Goal: Contribute content: Contribute content

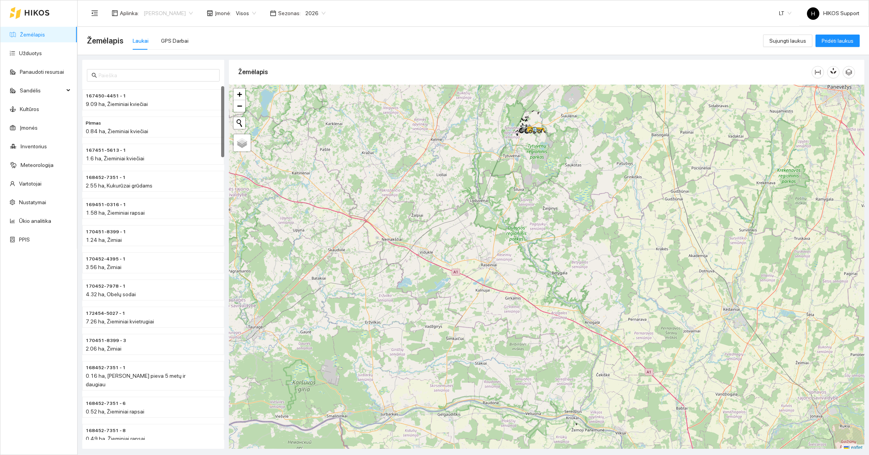
click at [144, 9] on span "[PERSON_NAME]" at bounding box center [168, 13] width 49 height 12
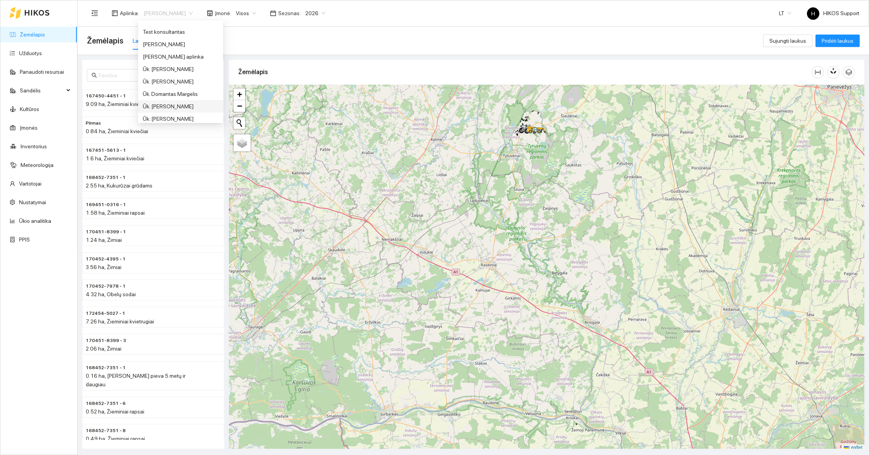
scroll to position [410, 0]
click at [168, 88] on div "Ūk. [PERSON_NAME]" at bounding box center [181, 89] width 76 height 9
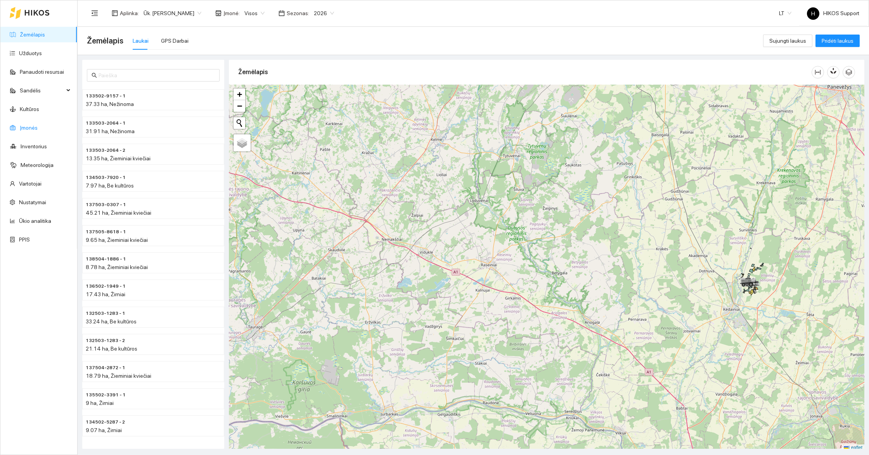
click at [21, 128] on link "Įmonės" at bounding box center [29, 128] width 18 height 6
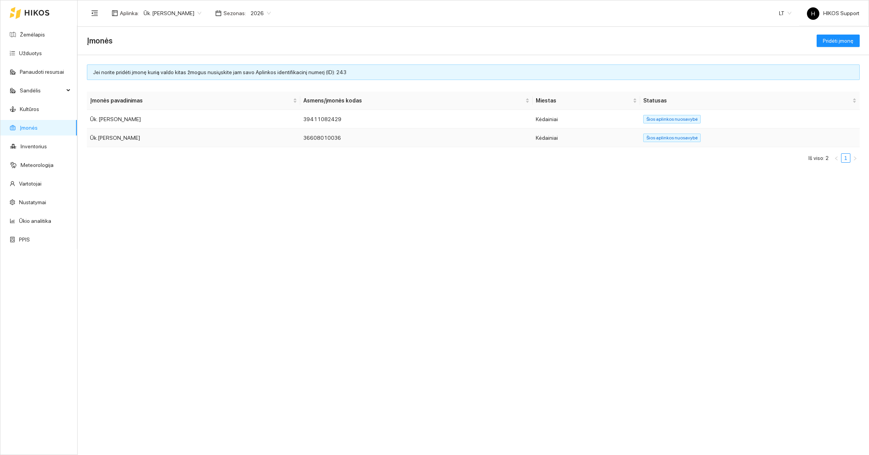
click at [112, 134] on td "Ūk.Ričardas Reikertas" at bounding box center [193, 137] width 213 height 19
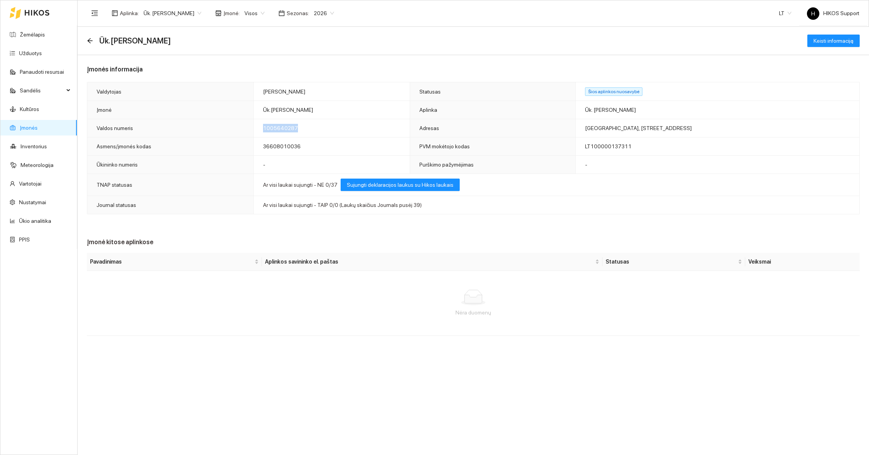
drag, startPoint x: 312, startPoint y: 129, endPoint x: 272, endPoint y: 130, distance: 40.7
click at [272, 130] on td "1005640287" at bounding box center [332, 128] width 156 height 18
click at [311, 130] on td "1005640287" at bounding box center [332, 128] width 156 height 18
drag, startPoint x: 317, startPoint y: 130, endPoint x: 277, endPoint y: 130, distance: 40.3
click at [277, 130] on td "1005640287" at bounding box center [332, 128] width 156 height 18
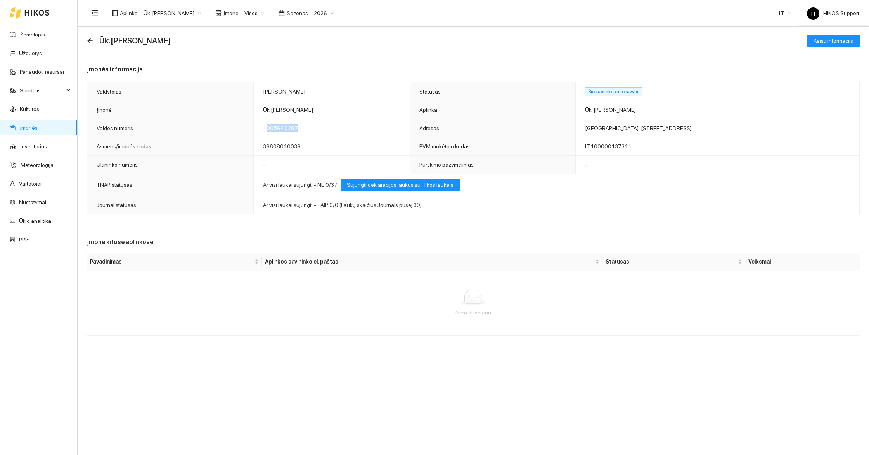
click at [313, 129] on td "1005640287" at bounding box center [332, 128] width 156 height 18
click at [29, 32] on link "Žemėlapis" at bounding box center [32, 34] width 25 height 6
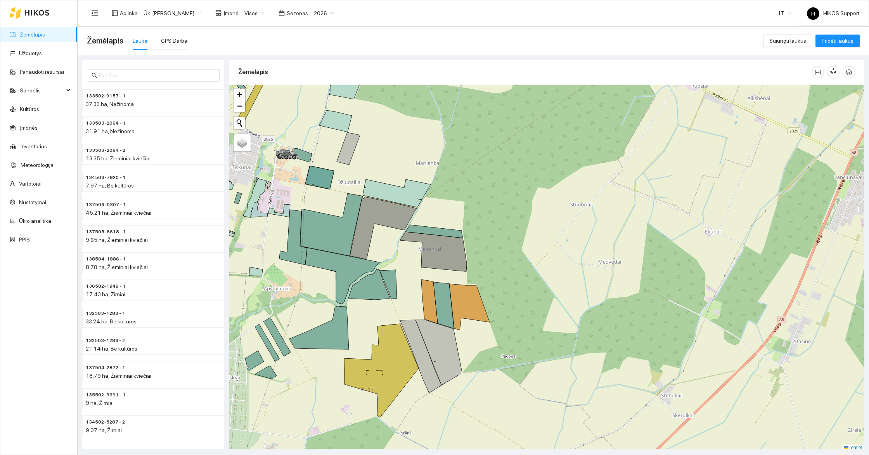
scroll to position [2, 0]
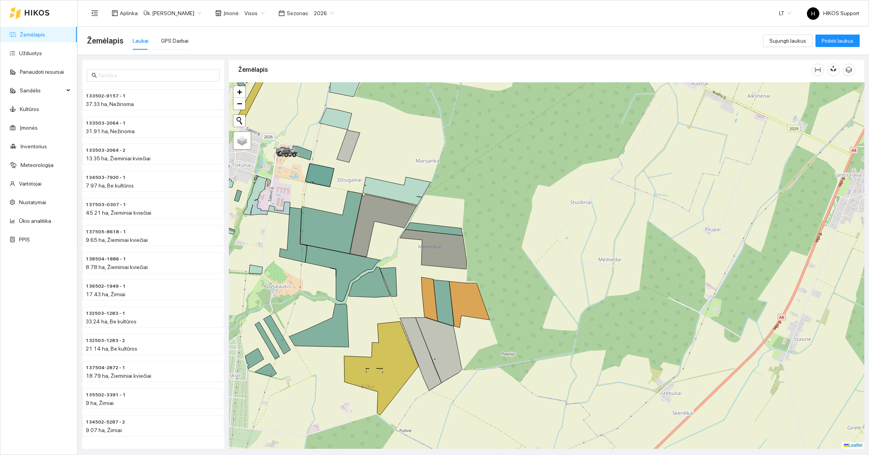
drag, startPoint x: 599, startPoint y: 196, endPoint x: 726, endPoint y: 264, distance: 144.5
click at [726, 264] on div at bounding box center [546, 265] width 635 height 366
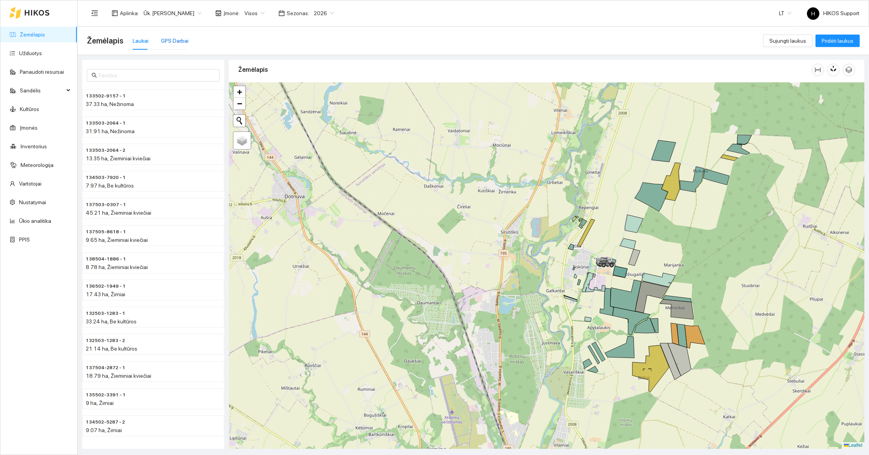
click at [178, 41] on div "GPS Darbai" at bounding box center [175, 40] width 28 height 9
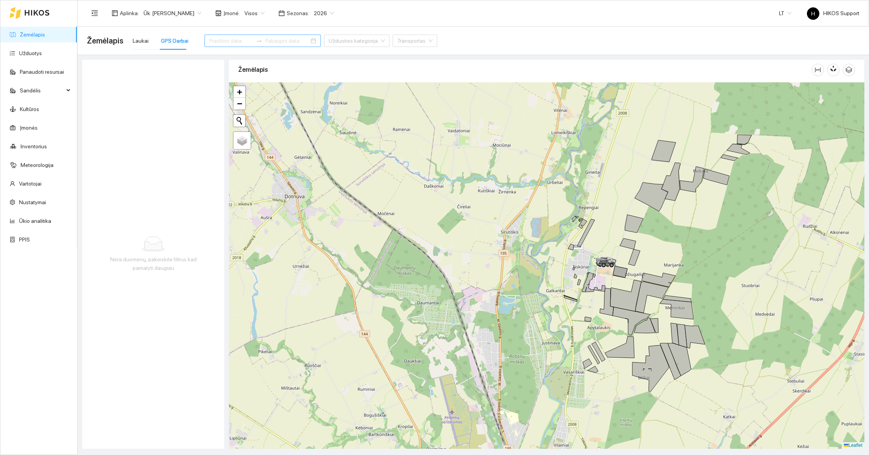
click at [222, 46] on div at bounding box center [262, 41] width 116 height 12
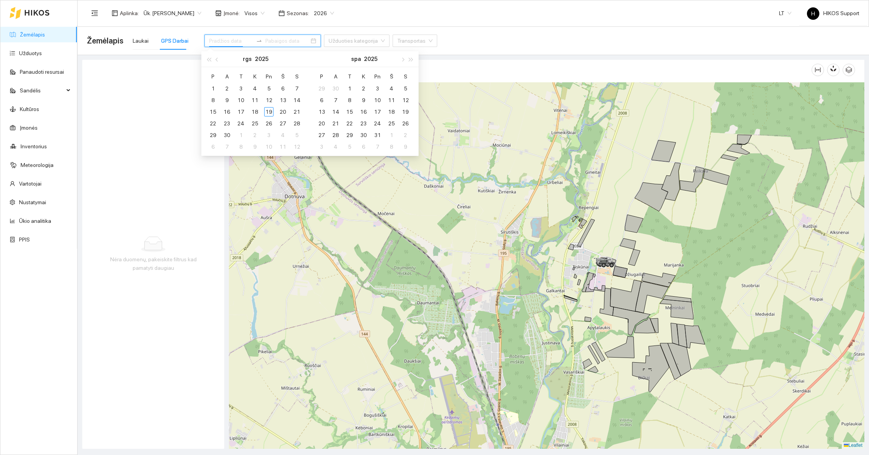
click at [218, 41] on input at bounding box center [231, 40] width 44 height 9
type input "2025-09-15"
click at [214, 109] on div "15" at bounding box center [212, 111] width 9 height 9
type input "2025-09-19"
click at [268, 110] on div "19" at bounding box center [268, 111] width 9 height 9
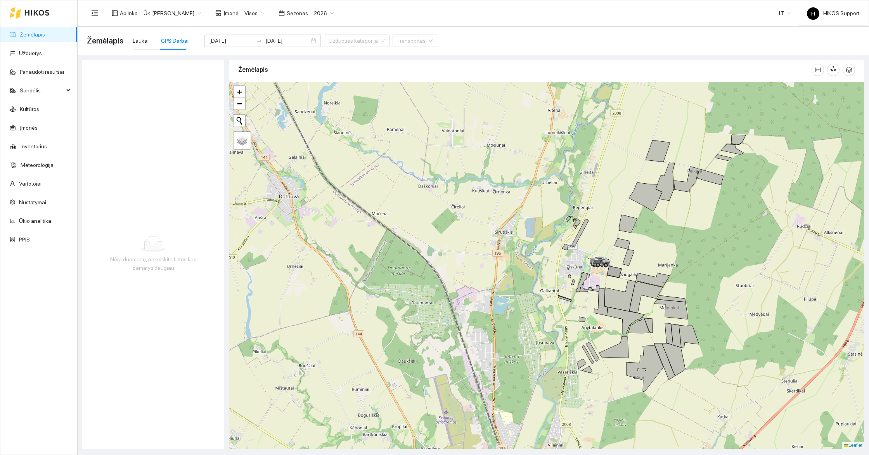
drag, startPoint x: 747, startPoint y: 278, endPoint x: 601, endPoint y: 263, distance: 147.1
click at [601, 263] on div at bounding box center [546, 265] width 635 height 366
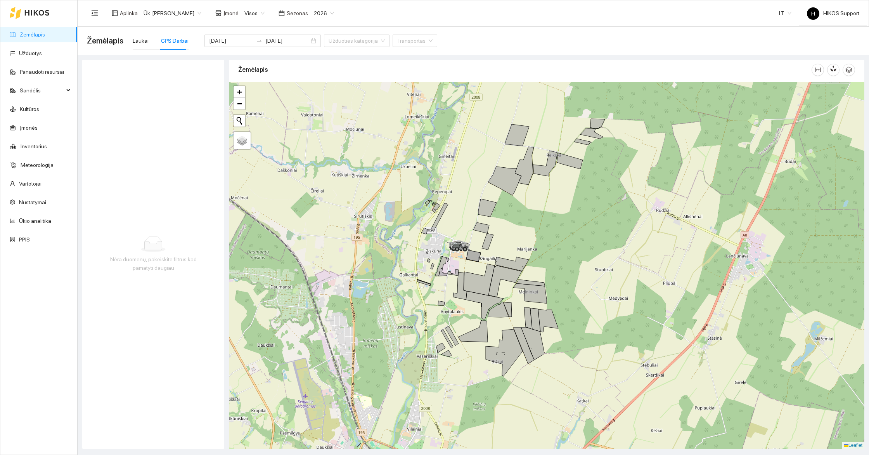
click at [601, 263] on div at bounding box center [546, 265] width 635 height 366
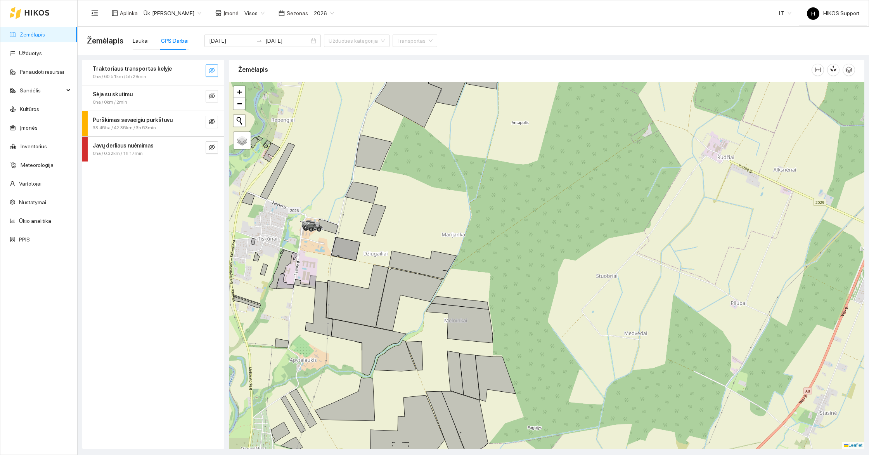
click at [213, 72] on icon "eye-invisible" at bounding box center [212, 69] width 6 height 5
click at [213, 93] on icon "eye-invisible" at bounding box center [212, 96] width 6 height 6
click at [214, 121] on icon "eye-invisible" at bounding box center [212, 121] width 6 height 6
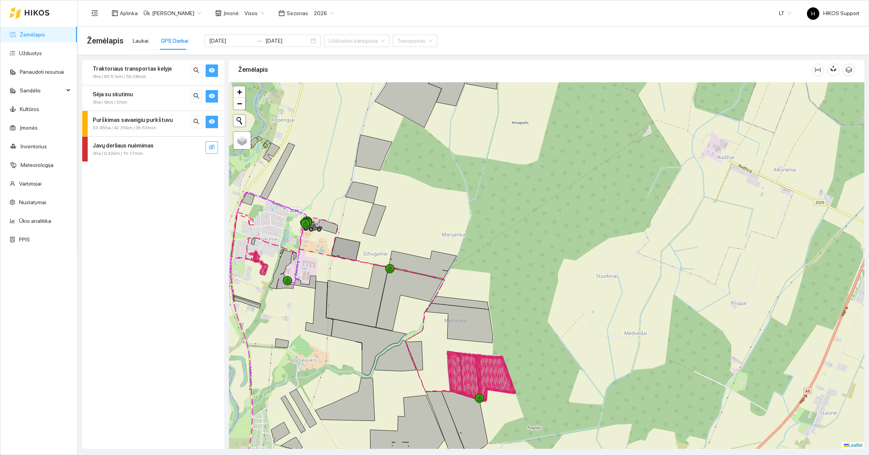
click at [214, 147] on icon "eye-invisible" at bounding box center [212, 146] width 6 height 5
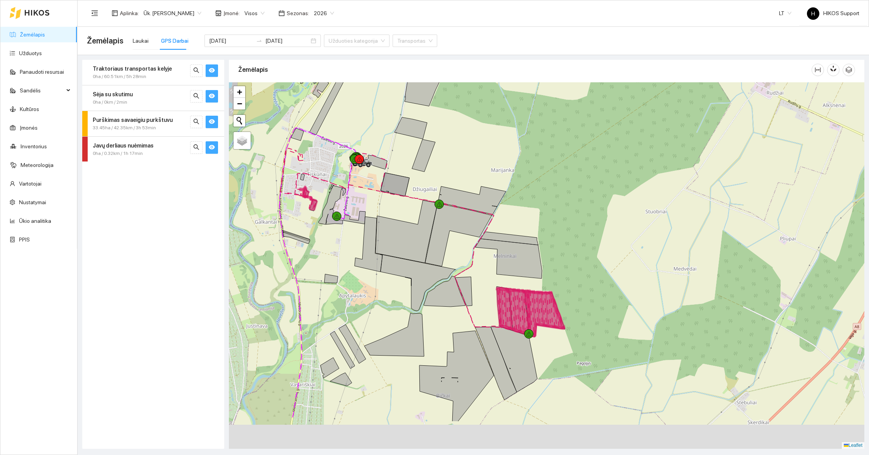
drag, startPoint x: 545, startPoint y: 310, endPoint x: 697, endPoint y: 151, distance: 220.0
click at [700, 147] on div at bounding box center [546, 265] width 635 height 366
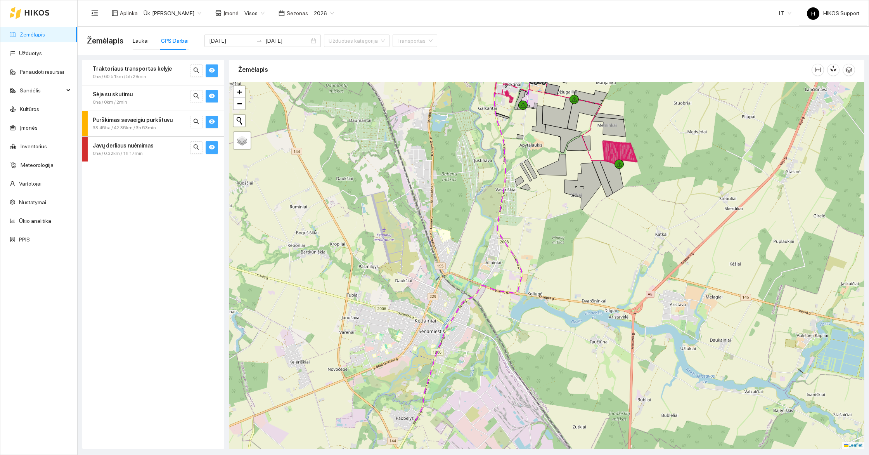
drag, startPoint x: 673, startPoint y: 327, endPoint x: 655, endPoint y: 167, distance: 161.2
click at [655, 173] on div at bounding box center [546, 265] width 635 height 366
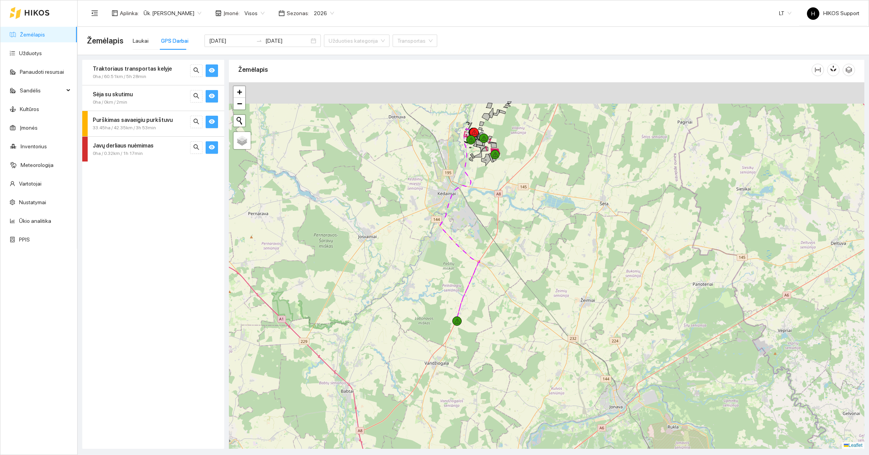
drag, startPoint x: 531, startPoint y: 214, endPoint x: 530, endPoint y: 313, distance: 98.9
click at [531, 312] on div at bounding box center [546, 265] width 635 height 366
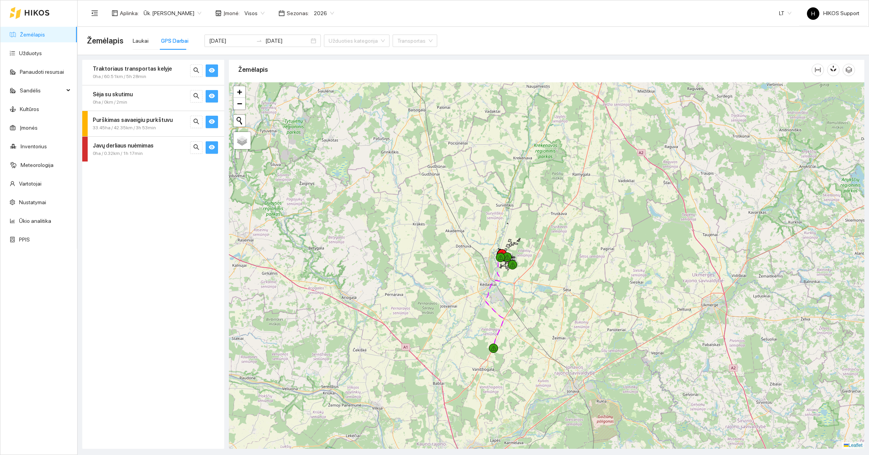
drag, startPoint x: 589, startPoint y: 214, endPoint x: 569, endPoint y: 305, distance: 93.3
click at [569, 305] on div at bounding box center [546, 265] width 635 height 366
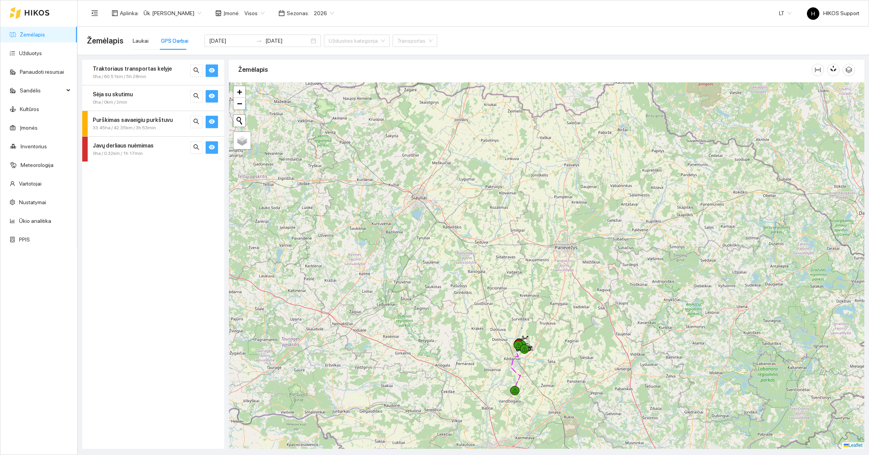
click at [165, 17] on span "Ūk. [PERSON_NAME]" at bounding box center [173, 13] width 58 height 12
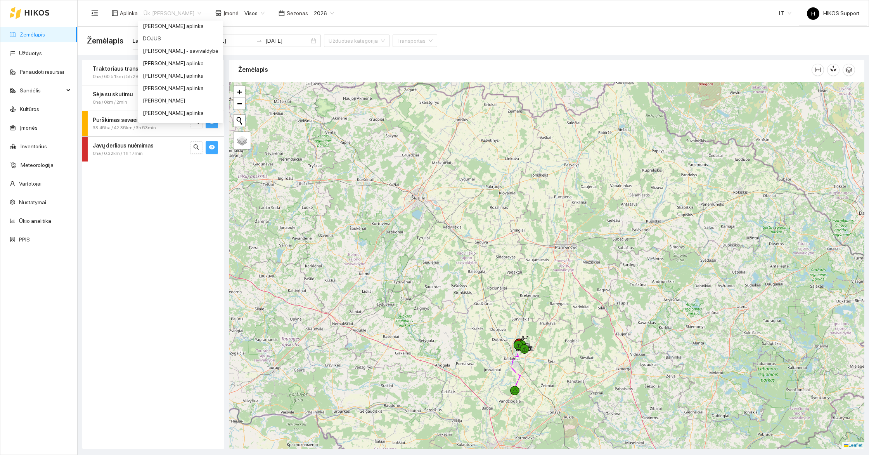
scroll to position [67, 0]
click at [158, 70] on div "[PERSON_NAME] - savivaldybė" at bounding box center [181, 73] width 76 height 9
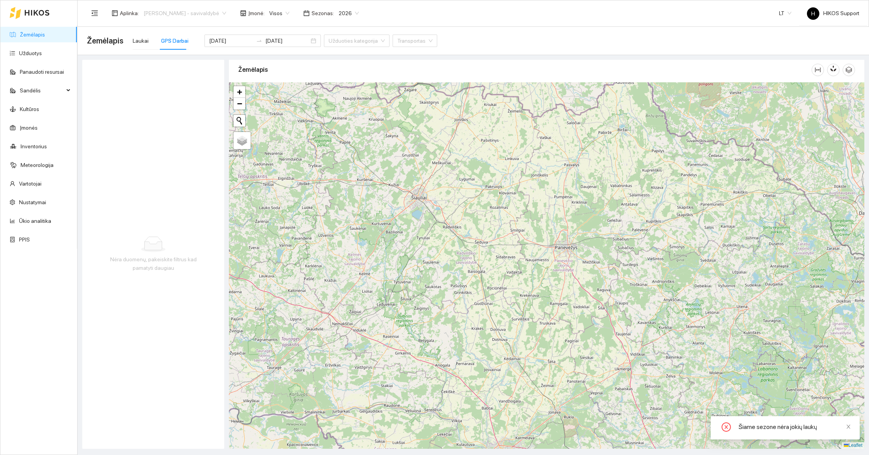
click at [184, 14] on span "[PERSON_NAME] - savivaldybė" at bounding box center [185, 13] width 83 height 12
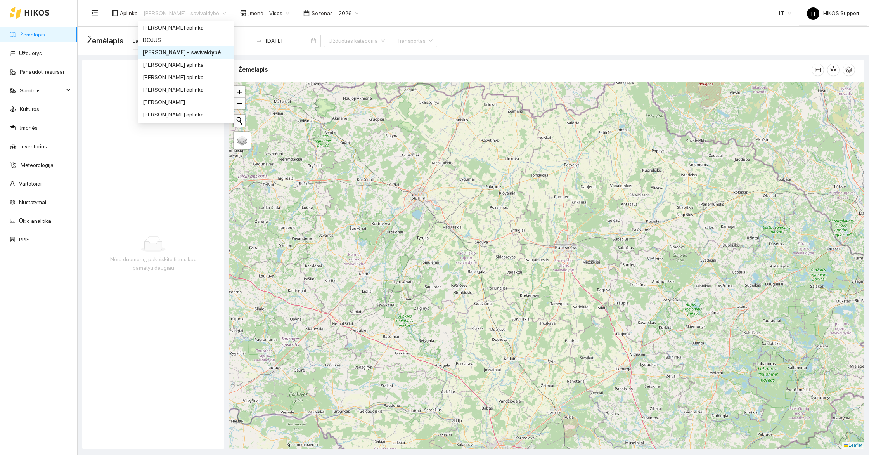
scroll to position [93, 0]
click at [171, 72] on div "[PERSON_NAME] aplinka" at bounding box center [186, 72] width 86 height 9
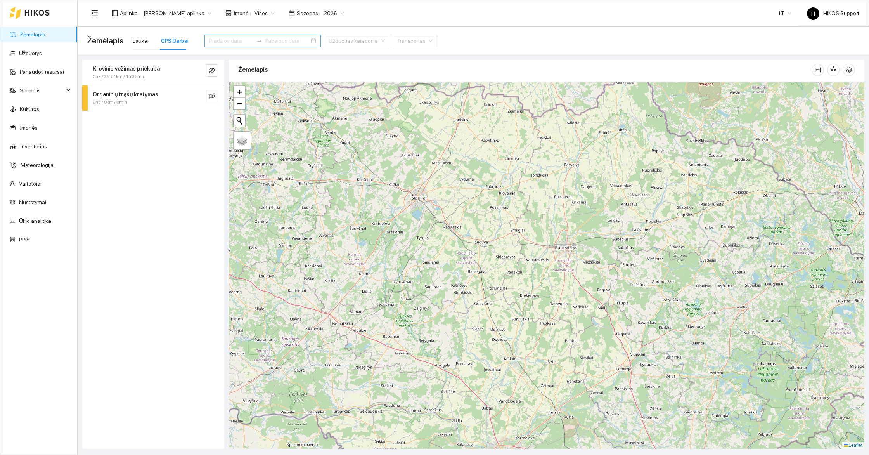
click at [215, 42] on input at bounding box center [231, 40] width 44 height 9
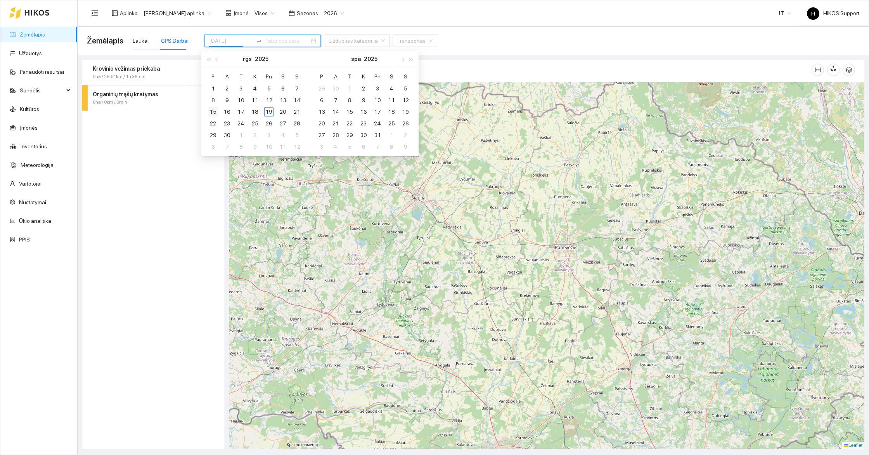
type input "2025-09-15"
click at [214, 111] on div "15" at bounding box center [212, 111] width 9 height 9
type input "2025-09-19"
click at [270, 112] on div "19" at bounding box center [268, 111] width 9 height 9
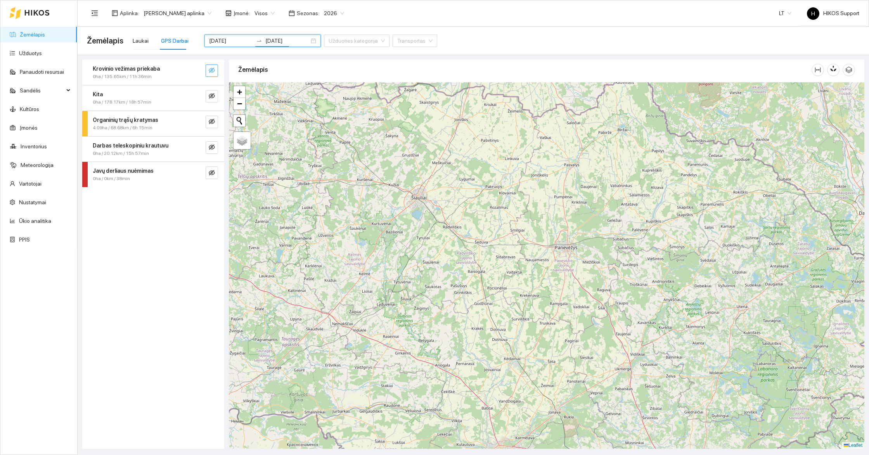
click at [212, 67] on icon "eye-invisible" at bounding box center [212, 70] width 6 height 6
click at [212, 100] on button "button" at bounding box center [212, 96] width 12 height 12
click at [211, 124] on icon "eye-invisible" at bounding box center [212, 121] width 6 height 6
click at [211, 146] on icon "eye-invisible" at bounding box center [212, 146] width 6 height 5
click at [211, 174] on icon "eye-invisible" at bounding box center [212, 172] width 6 height 6
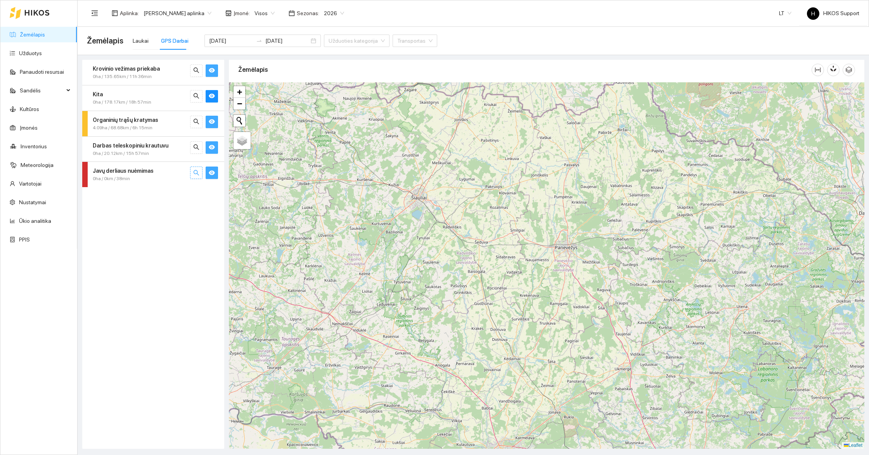
click at [197, 174] on icon "search" at bounding box center [196, 172] width 6 height 6
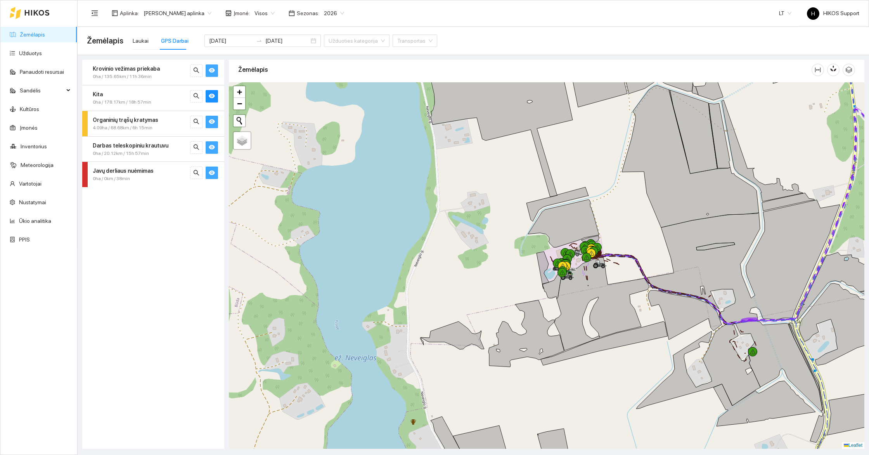
drag, startPoint x: 713, startPoint y: 327, endPoint x: 474, endPoint y: 322, distance: 239.0
click at [648, 322] on icon at bounding box center [684, 314] width 73 height 49
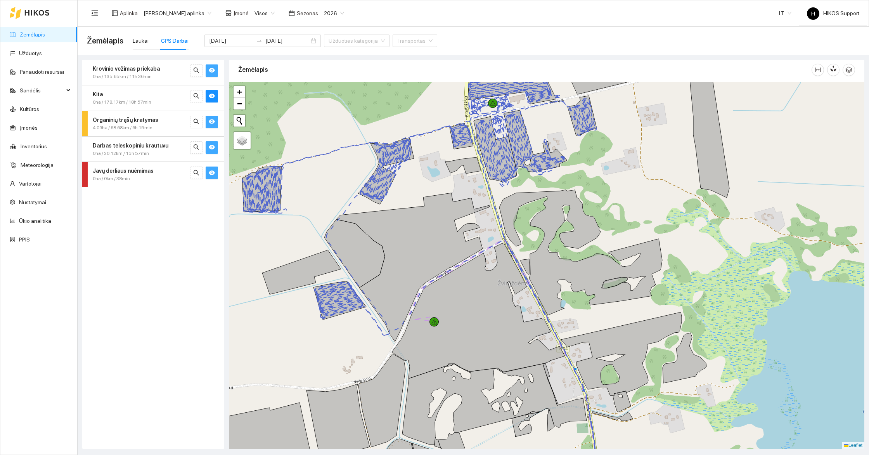
drag, startPoint x: 611, startPoint y: 159, endPoint x: 569, endPoint y: 196, distance: 56.0
click at [569, 196] on div at bounding box center [546, 265] width 635 height 366
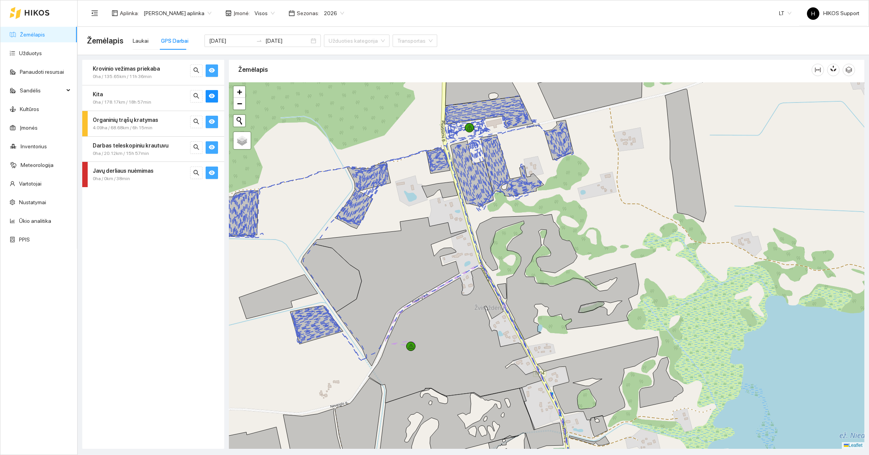
click at [212, 71] on icon "eye" at bounding box center [212, 70] width 6 height 5
click at [212, 71] on icon "eye-invisible" at bounding box center [212, 70] width 6 height 6
click at [213, 96] on icon "eye" at bounding box center [212, 95] width 6 height 5
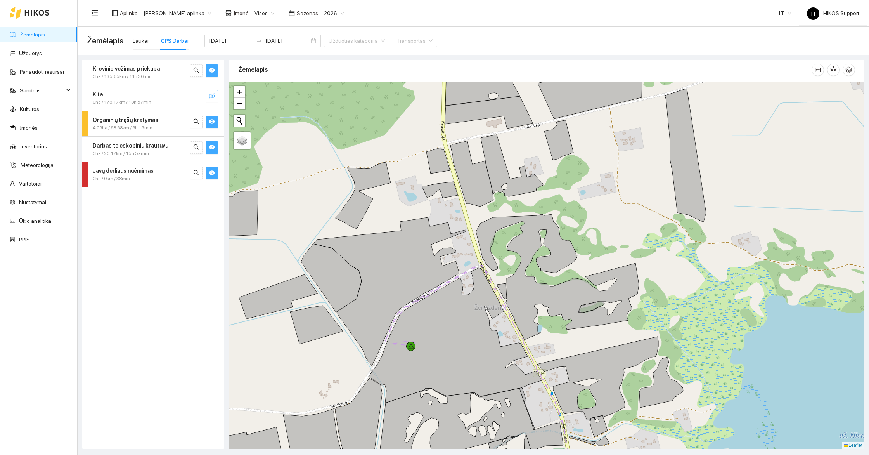
click at [213, 96] on icon "eye-invisible" at bounding box center [212, 96] width 6 height 6
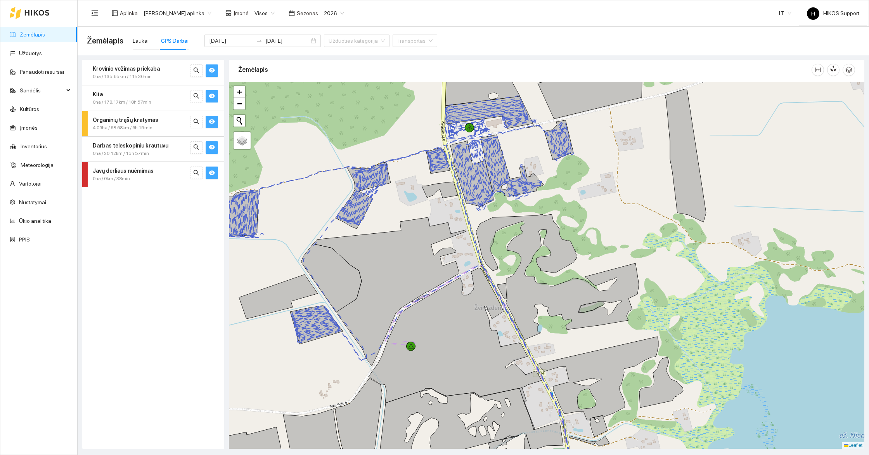
click at [213, 120] on icon "eye" at bounding box center [212, 121] width 6 height 5
click at [213, 120] on icon "eye-invisible" at bounding box center [212, 121] width 6 height 6
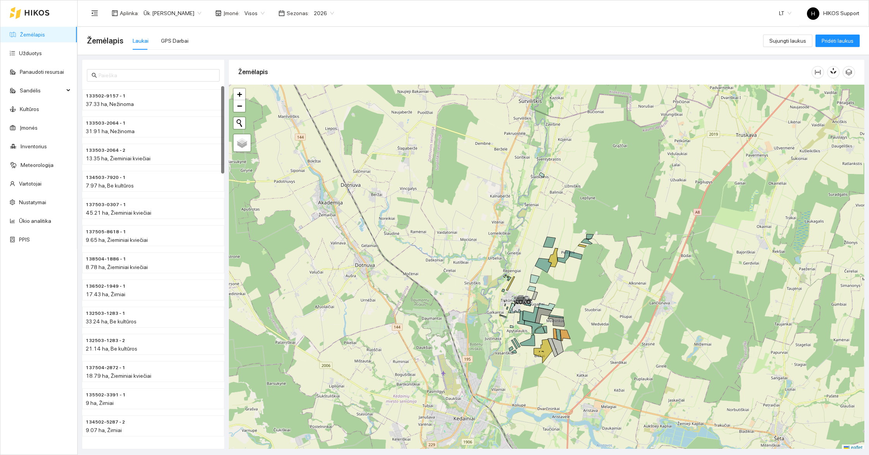
click at [176, 13] on span "Ūk. [PERSON_NAME]" at bounding box center [173, 13] width 58 height 12
click at [178, 66] on div "[PERSON_NAME] aplinka" at bounding box center [181, 68] width 76 height 9
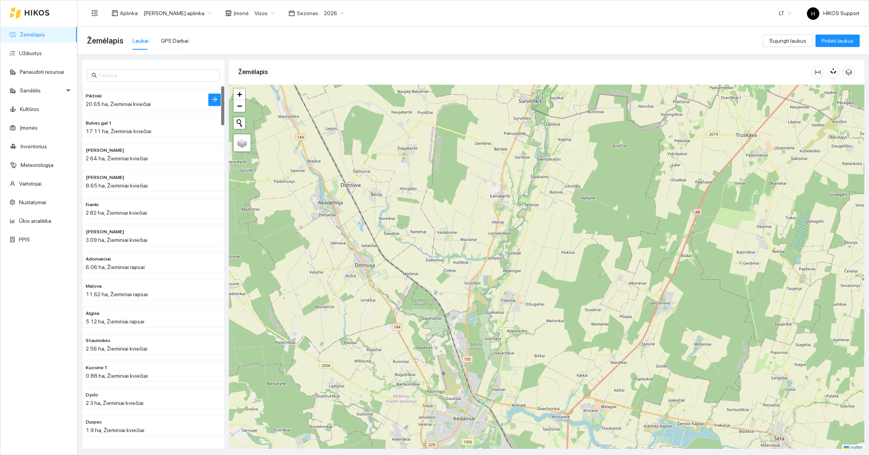
click at [133, 95] on h4 "Piktiski" at bounding box center [138, 95] width 104 height 9
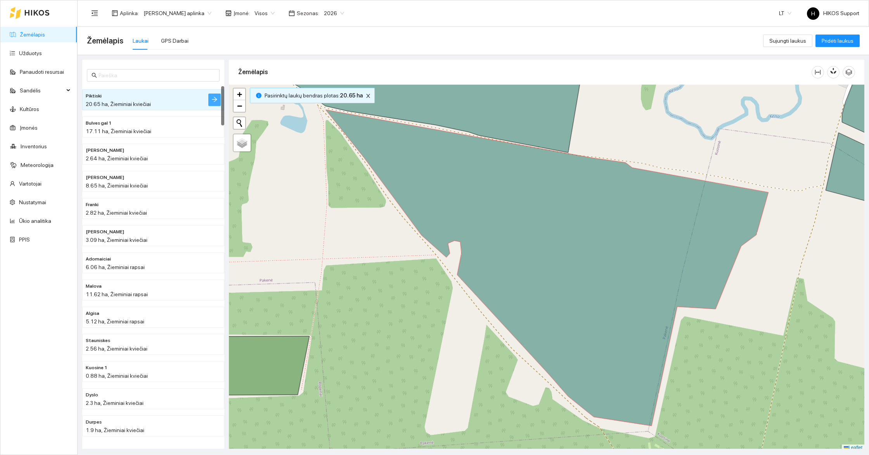
click at [214, 98] on icon "arrow-right" at bounding box center [214, 99] width 6 height 6
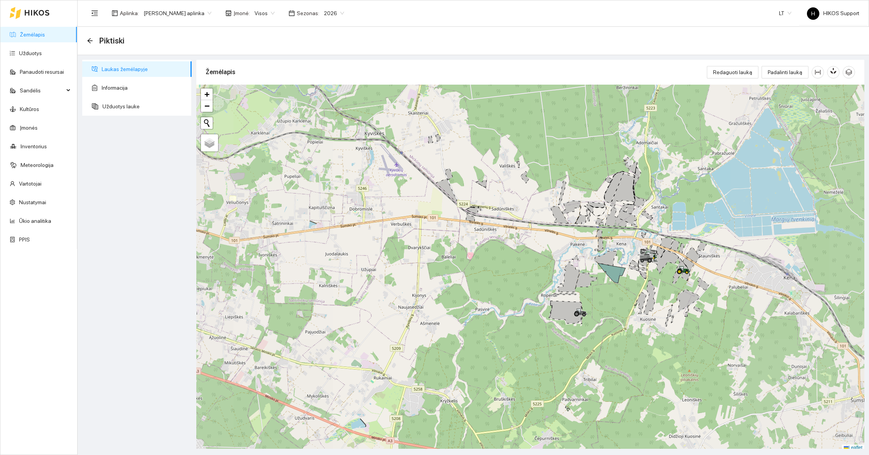
scroll to position [2, 0]
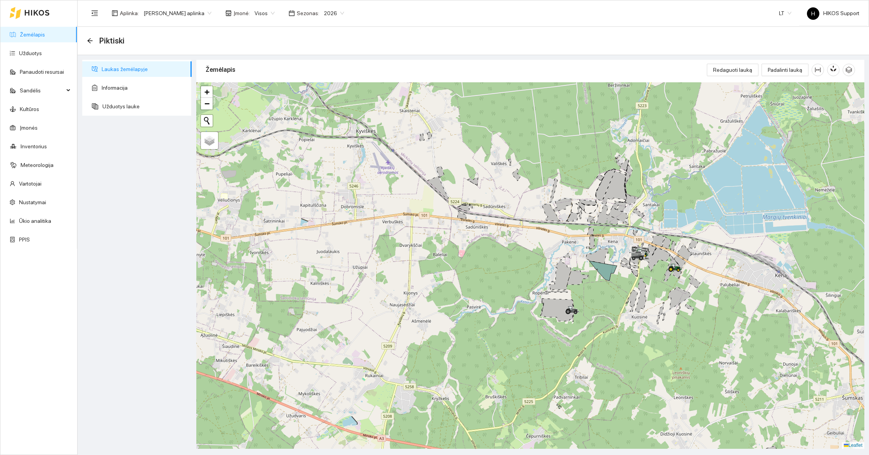
drag, startPoint x: 642, startPoint y: 296, endPoint x: 581, endPoint y: 291, distance: 60.3
click at [628, 291] on icon at bounding box center [633, 300] width 10 height 22
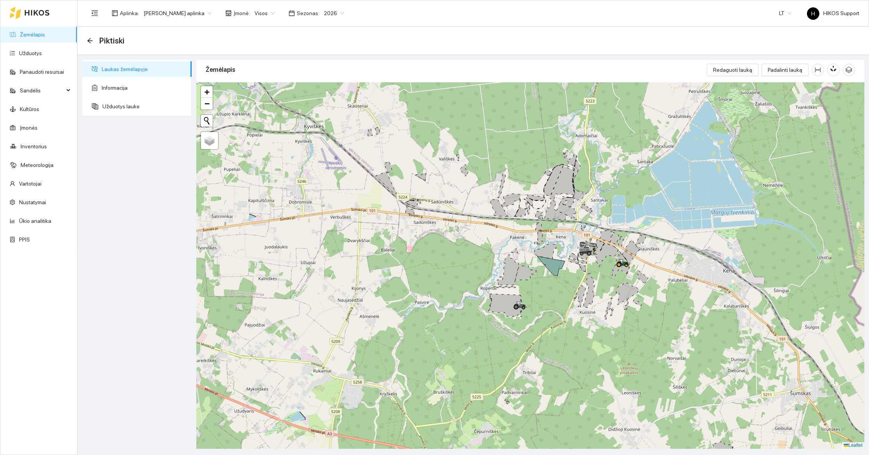
click at [571, 265] on div at bounding box center [530, 265] width 668 height 366
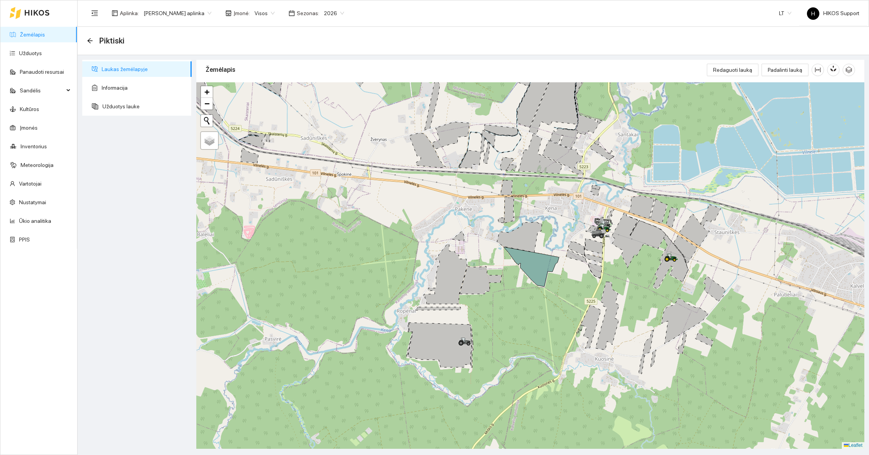
click at [325, 14] on span "2026" at bounding box center [334, 13] width 20 height 12
click at [325, 113] on div "2027" at bounding box center [325, 115] width 20 height 9
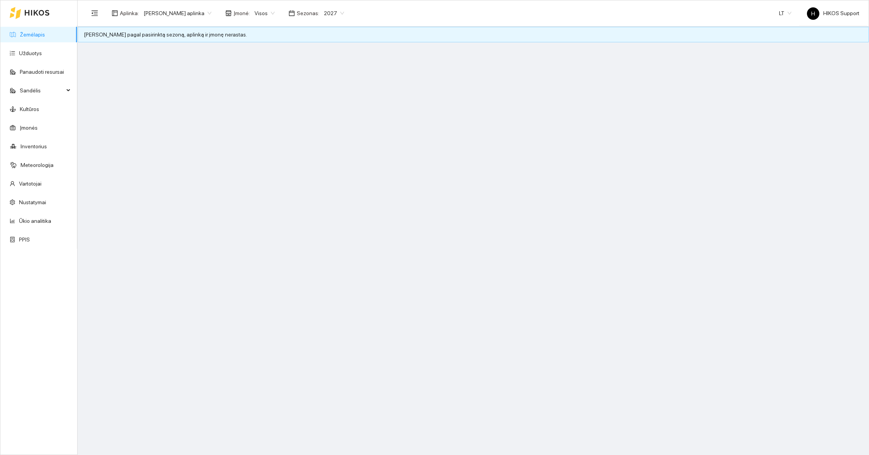
click at [45, 33] on link "Žemėlapis" at bounding box center [32, 34] width 25 height 6
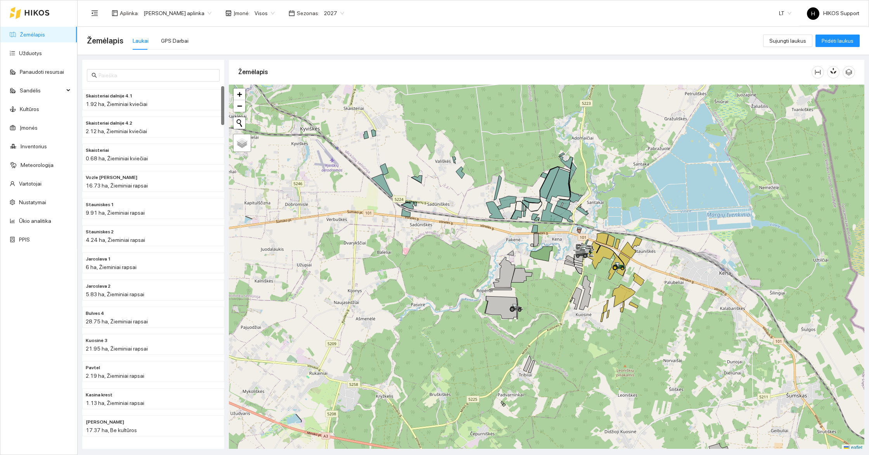
click at [559, 298] on div at bounding box center [546, 268] width 635 height 366
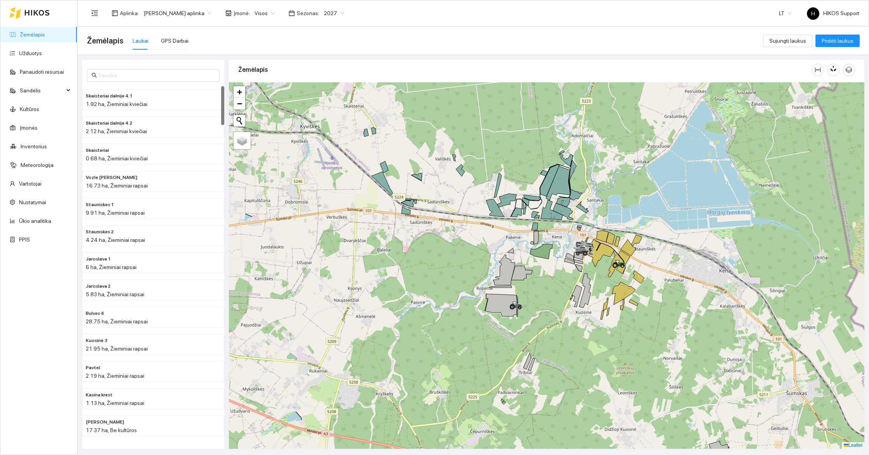
click at [559, 298] on div at bounding box center [546, 265] width 635 height 366
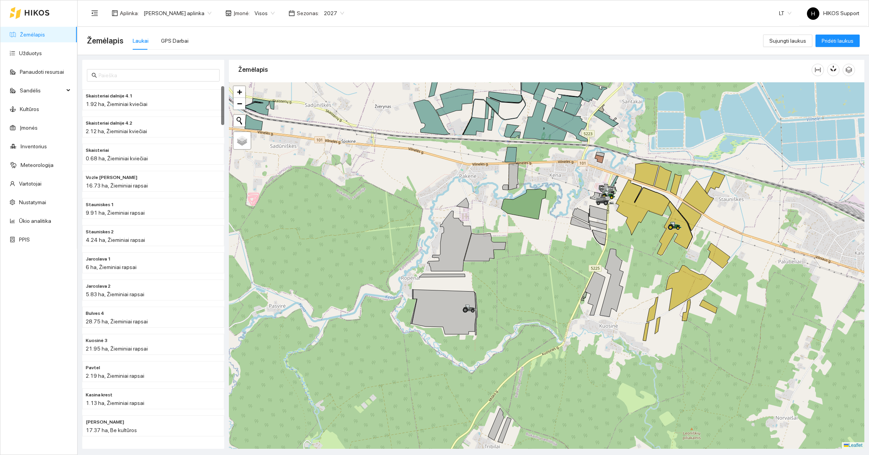
click at [572, 250] on div at bounding box center [546, 265] width 635 height 366
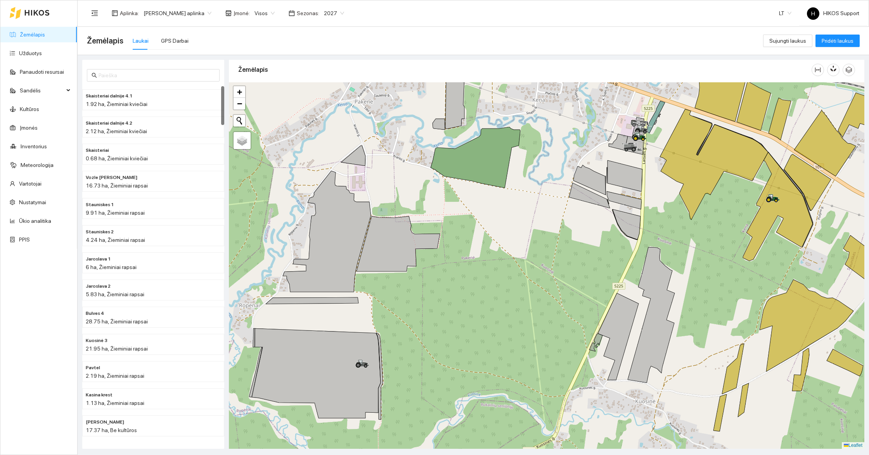
drag, startPoint x: 568, startPoint y: 236, endPoint x: 533, endPoint y: 266, distance: 46.0
click at [533, 266] on div at bounding box center [546, 265] width 635 height 366
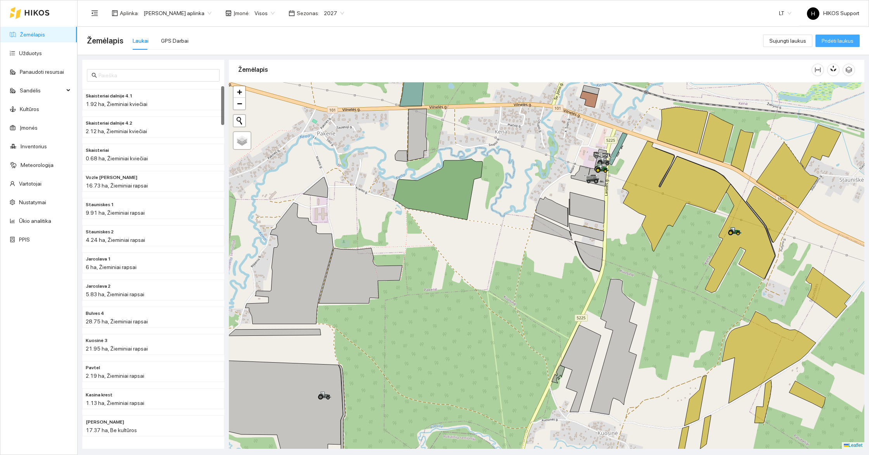
click at [842, 41] on span "Pridėti laukus" at bounding box center [838, 40] width 32 height 9
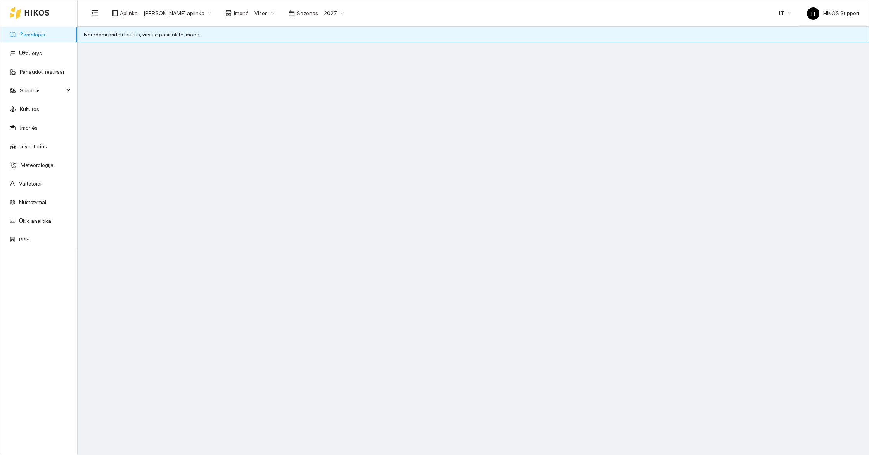
click at [270, 13] on div "Visos" at bounding box center [264, 13] width 29 height 12
click at [262, 53] on div "[PERSON_NAME]" at bounding box center [270, 53] width 42 height 9
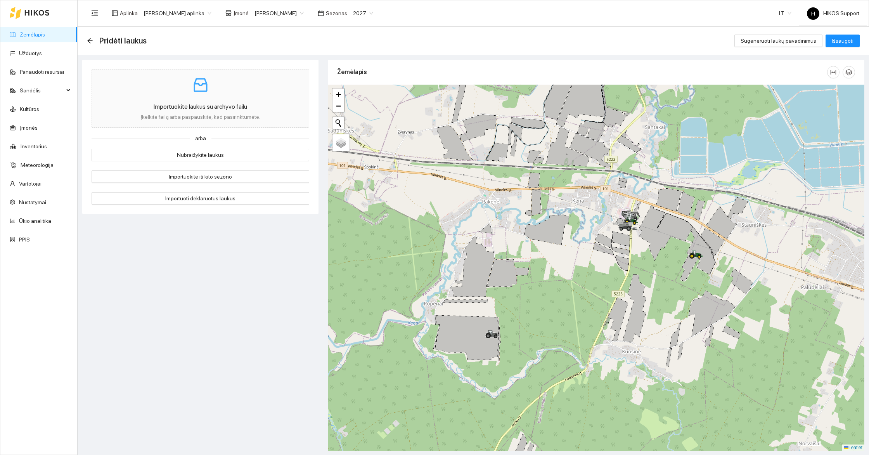
click at [563, 267] on div at bounding box center [596, 268] width 536 height 366
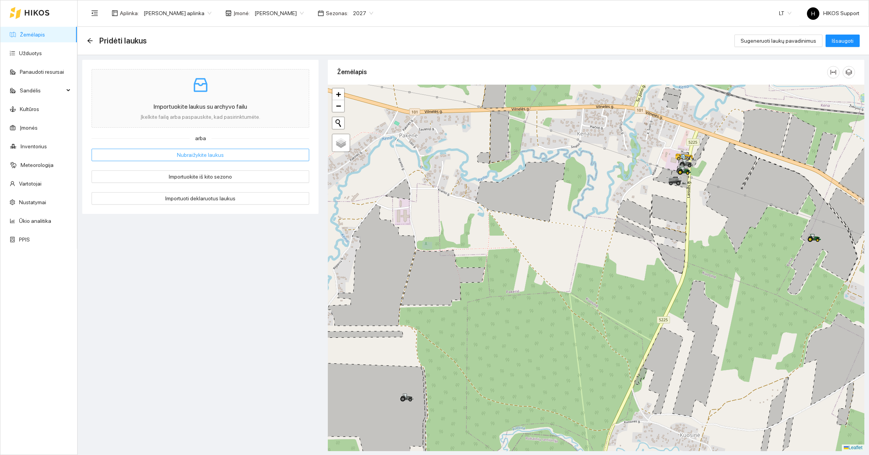
click at [210, 155] on span "Nubraižykite laukus" at bounding box center [200, 154] width 47 height 9
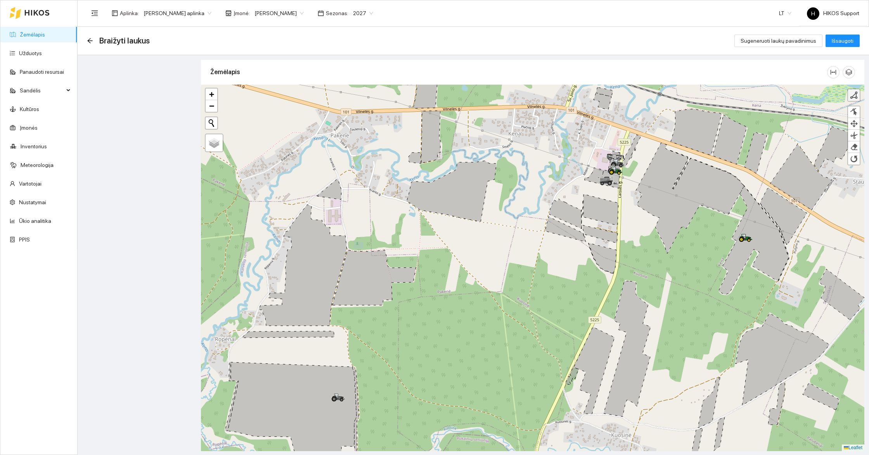
click at [854, 95] on div at bounding box center [854, 95] width 8 height 8
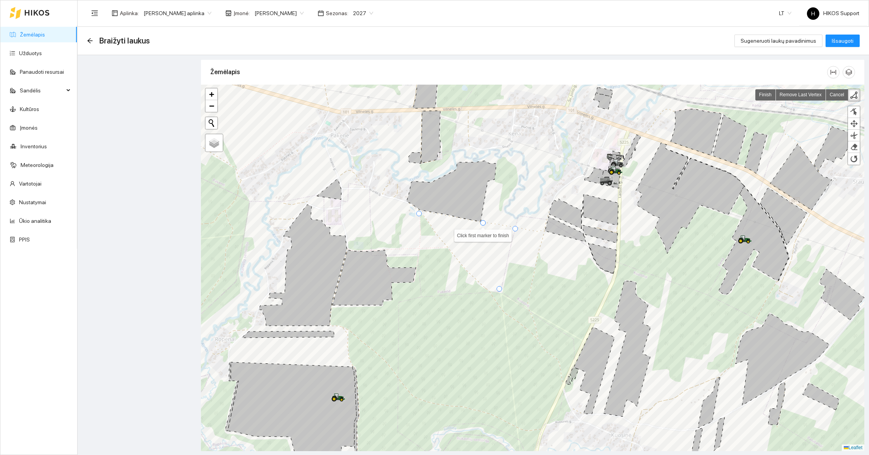
click at [480, 223] on div at bounding box center [482, 222] width 5 height 5
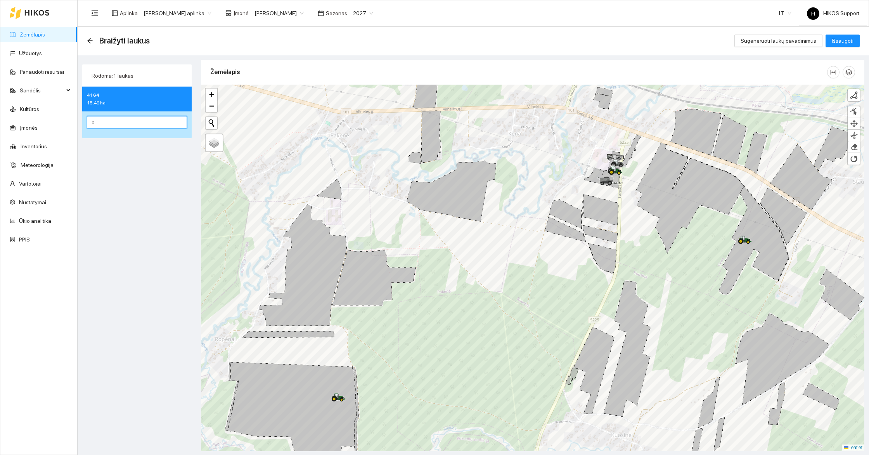
click at [160, 122] on input "a" at bounding box center [137, 122] width 100 height 12
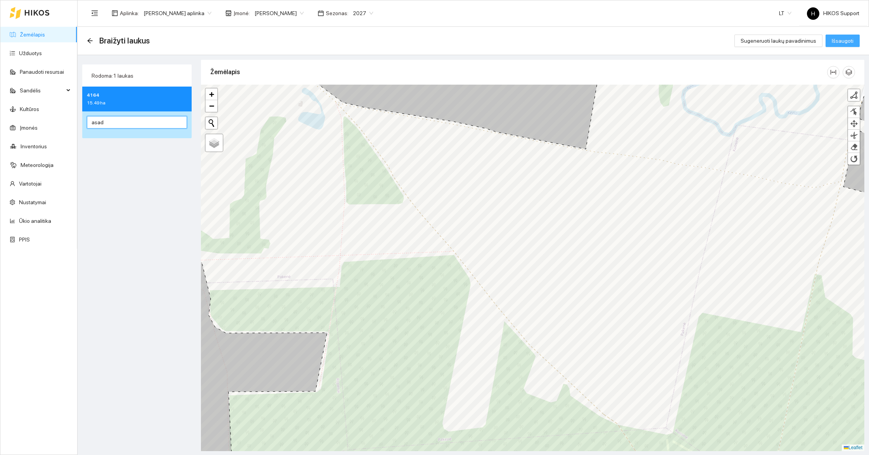
type input "asad"
click at [846, 38] on span "Išsaugoti" at bounding box center [843, 40] width 22 height 9
click at [842, 41] on span "Išsaugoti" at bounding box center [843, 40] width 22 height 9
click at [846, 44] on span "Išsaugoti" at bounding box center [843, 40] width 22 height 9
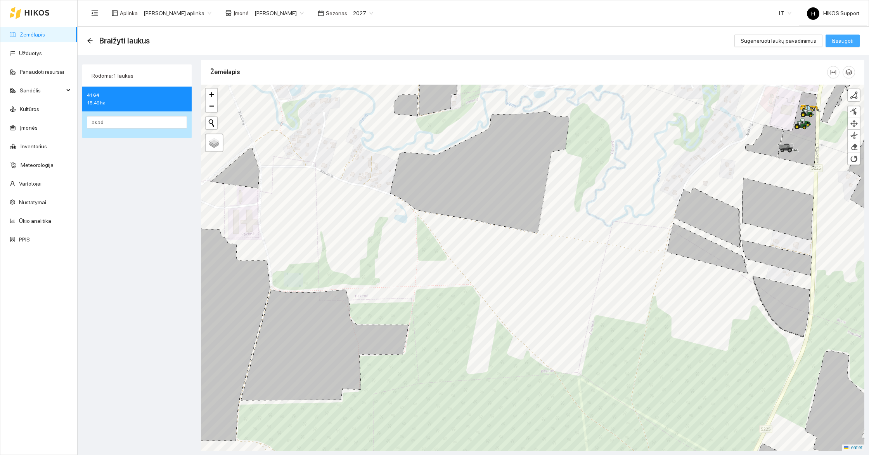
click at [842, 40] on span "Išsaugoti" at bounding box center [843, 40] width 22 height 9
click at [35, 32] on link "Žemėlapis" at bounding box center [32, 34] width 25 height 6
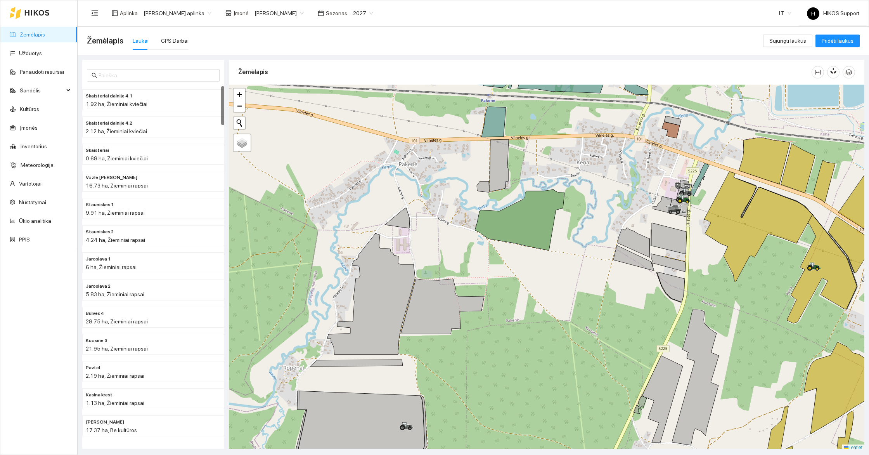
click at [208, 17] on div "[PERSON_NAME] aplinka" at bounding box center [177, 13] width 77 height 12
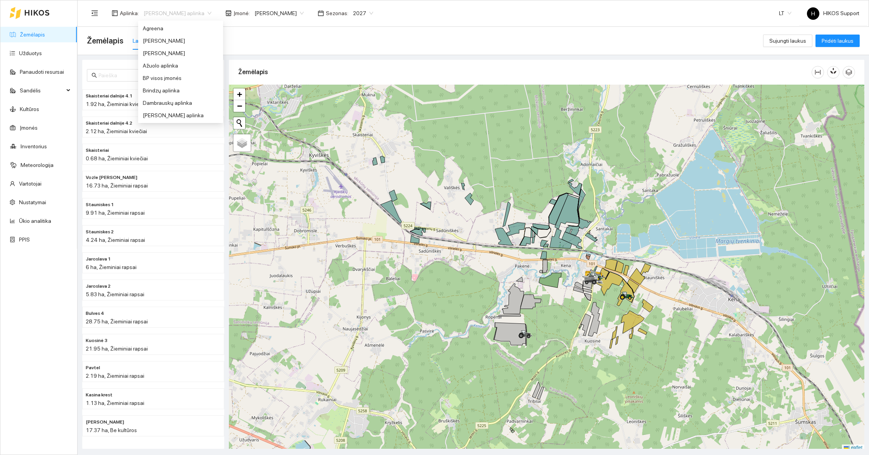
click at [353, 10] on span "2027" at bounding box center [363, 13] width 20 height 12
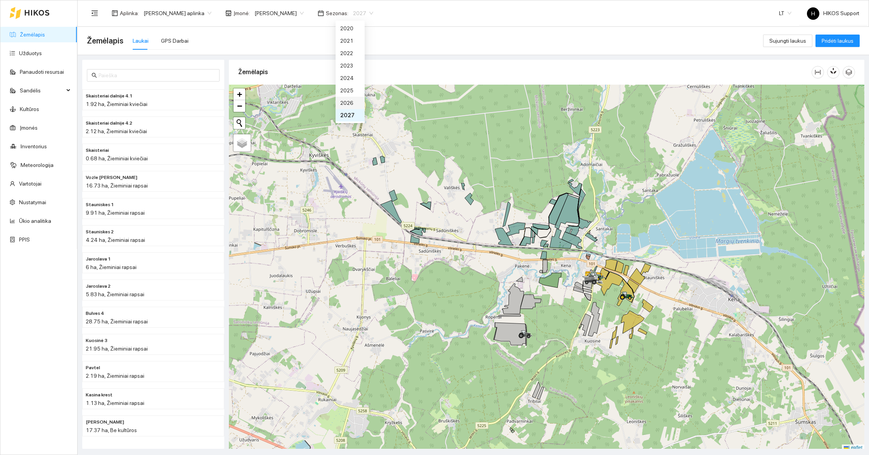
click at [349, 104] on div "2026" at bounding box center [350, 103] width 20 height 9
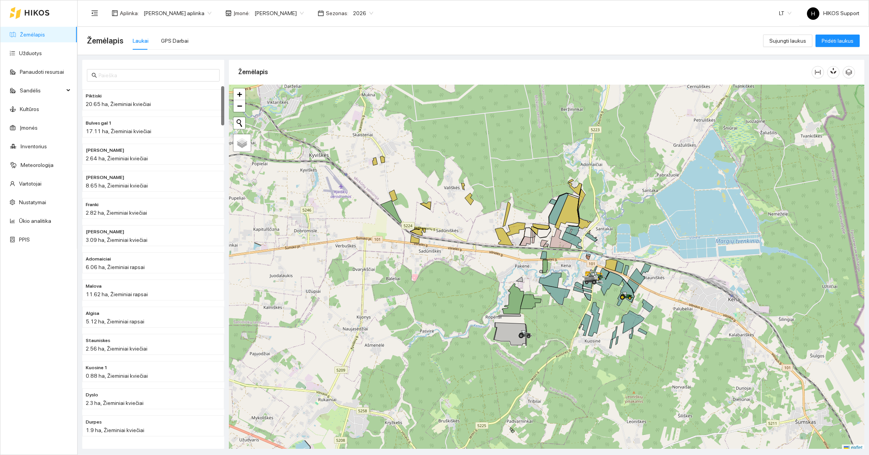
click at [564, 297] on div at bounding box center [546, 268] width 635 height 366
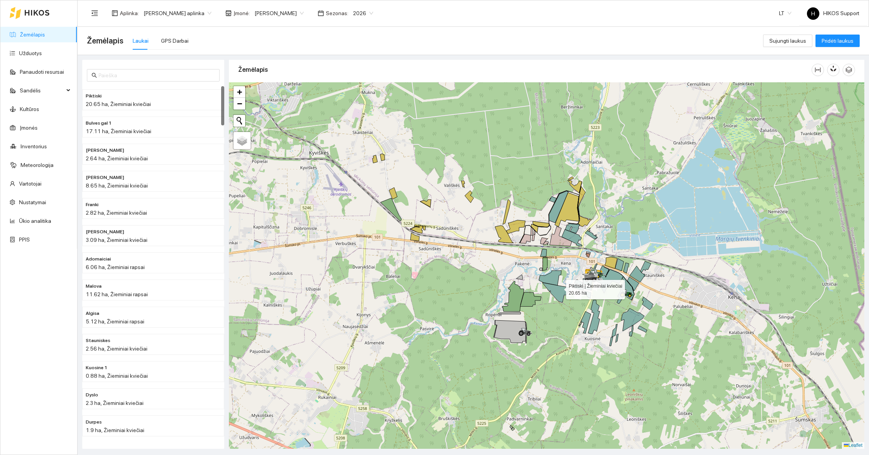
click at [559, 287] on icon at bounding box center [556, 292] width 28 height 20
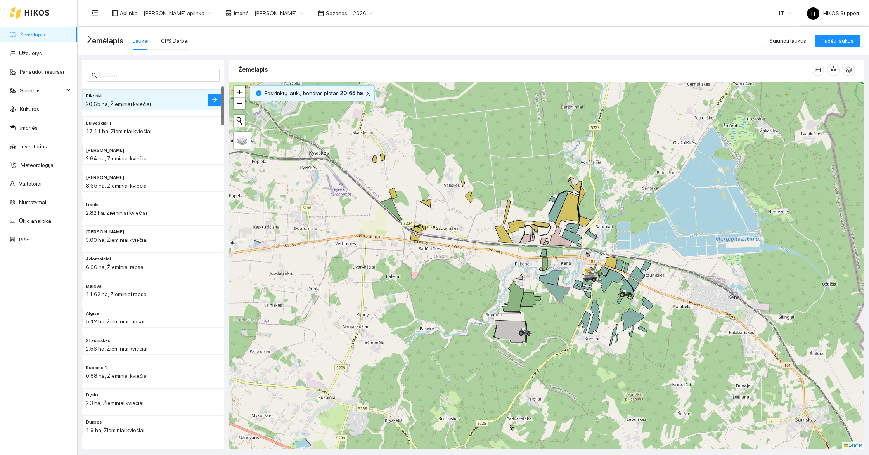
click at [355, 10] on span "2026" at bounding box center [363, 13] width 20 height 12
click at [350, 89] on div "2025" at bounding box center [350, 90] width 20 height 9
